Goal: Navigation & Orientation: Find specific page/section

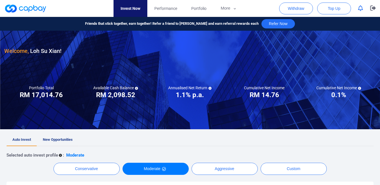
click at [54, 138] on span "New Opportunities" at bounding box center [58, 140] width 30 height 4
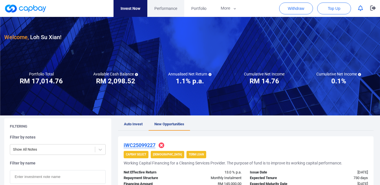
click at [166, 10] on span "Performance" at bounding box center [165, 8] width 23 height 6
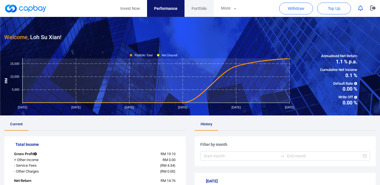
click at [204, 12] on link "Portfolio" at bounding box center [199, 8] width 29 height 17
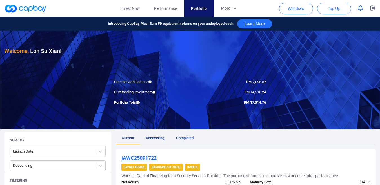
click at [150, 139] on span "Recovering" at bounding box center [155, 138] width 18 height 4
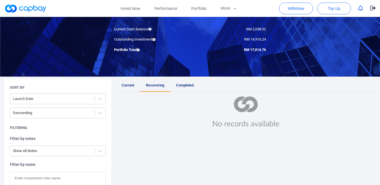
scroll to position [56, 0]
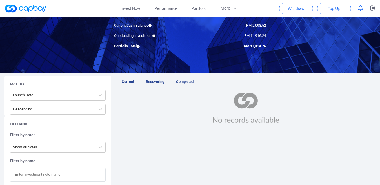
click at [181, 88] on link "Completed" at bounding box center [184, 82] width 29 height 12
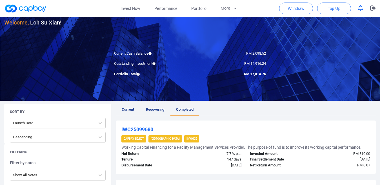
scroll to position [28, 0]
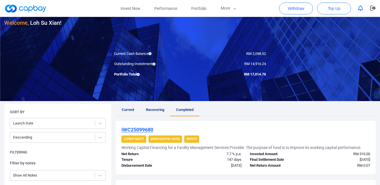
click at [124, 109] on span "Current" at bounding box center [128, 110] width 12 height 4
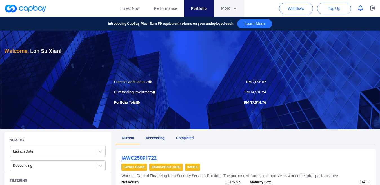
click at [228, 9] on button "More" at bounding box center [229, 8] width 30 height 17
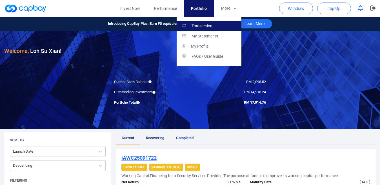
click at [212, 25] on p "Transaction" at bounding box center [202, 26] width 21 height 5
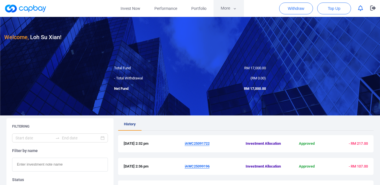
click at [232, 8] on button "More" at bounding box center [229, 8] width 30 height 17
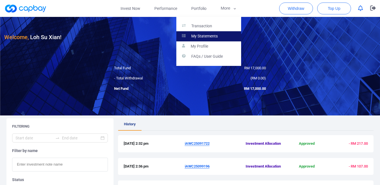
click at [222, 38] on link "My Statements" at bounding box center [208, 36] width 65 height 10
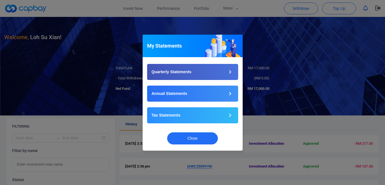
click at [293, 71] on div "My Statements Quarterly Statements Annual Statements Tax Statements Close" at bounding box center [192, 92] width 385 height 185
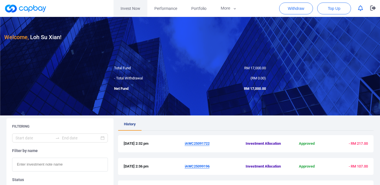
click at [136, 8] on link "Invest Now" at bounding box center [131, 8] width 34 height 17
